Goal: Register for event/course

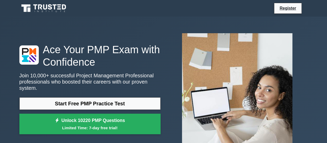
click at [326, 4] on nav "Register" at bounding box center [163, 8] width 327 height 17
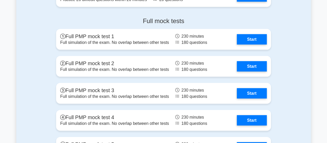
scroll to position [1484, 0]
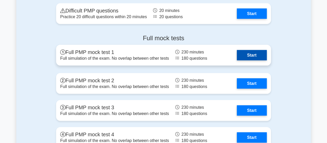
click at [261, 56] on link "Start" at bounding box center [252, 55] width 30 height 10
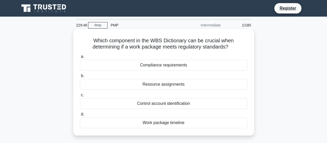
click at [223, 124] on div "Work package timeline" at bounding box center [164, 122] width 168 height 11
click at [80, 116] on input "d. Work package timeline" at bounding box center [80, 113] width 0 height 3
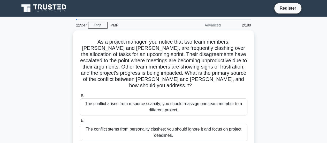
click at [223, 124] on div "The conflict stems from personality clashes; you should ignore it and focus on …" at bounding box center [164, 131] width 168 height 17
click at [80, 122] on input "b. The conflict stems from personality clashes; you should ignore it and focus …" at bounding box center [80, 120] width 0 height 3
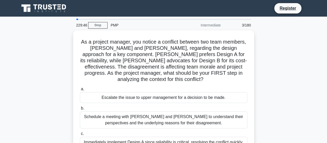
click at [223, 124] on div "Schedule a meeting with Sarah and John to understand their perspectives and the…" at bounding box center [164, 119] width 168 height 17
click at [80, 110] on input "b. Schedule a meeting with Sarah and John to understand their perspectives and …" at bounding box center [80, 107] width 0 height 3
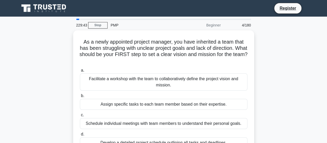
click at [223, 124] on div "Schedule individual meetings with team members to understand their personal goa…" at bounding box center [164, 123] width 168 height 11
click at [80, 116] on input "c. Schedule individual meetings with team members to understand their personal …" at bounding box center [80, 114] width 0 height 3
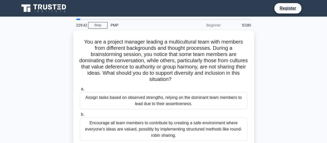
click at [223, 124] on div "Encourage all team members to contribute by creating a safe environment where e…" at bounding box center [164, 128] width 168 height 23
click at [80, 116] on input "b. Encourage all team members to contribute by creating a safe environment wher…" at bounding box center [80, 114] width 0 height 3
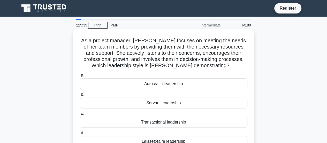
click at [218, 105] on div "Servant leadership" at bounding box center [164, 102] width 168 height 11
click at [80, 96] on input "b. Servant leadership" at bounding box center [80, 94] width 0 height 3
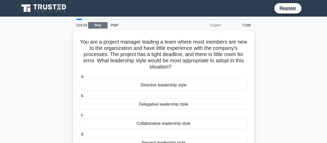
click at [98, 25] on link "Stop" at bounding box center [97, 25] width 19 height 6
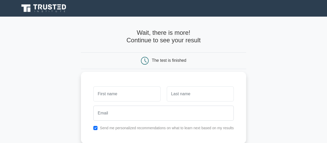
click at [118, 99] on input "text" at bounding box center [126, 93] width 67 height 15
click at [99, 97] on input "text" at bounding box center [126, 93] width 67 height 15
type input "mary"
click at [137, 102] on div "mary" at bounding box center [126, 93] width 73 height 19
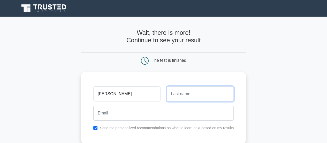
click at [208, 92] on input "text" at bounding box center [200, 93] width 67 height 15
type input "njoki"
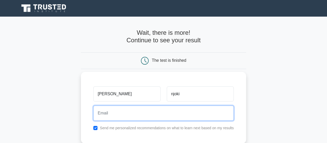
click at [113, 118] on input "email" at bounding box center [163, 112] width 141 height 15
click at [96, 117] on input "email" at bounding box center [163, 112] width 141 height 15
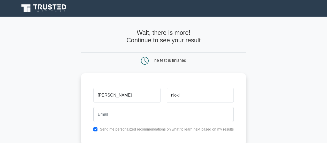
click at [203, 54] on div "The test is finished" at bounding box center [163, 60] width 165 height 17
click at [204, 57] on div "The test is finished" at bounding box center [164, 61] width 110 height 8
click at [96, 129] on input "checkbox" at bounding box center [95, 127] width 4 height 4
checkbox input "true"
